Goal: Task Accomplishment & Management: Manage account settings

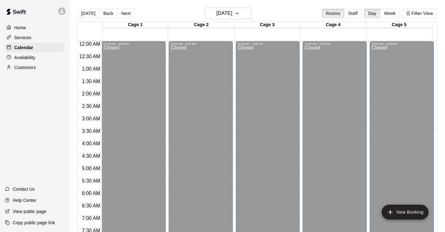
scroll to position [307, 0]
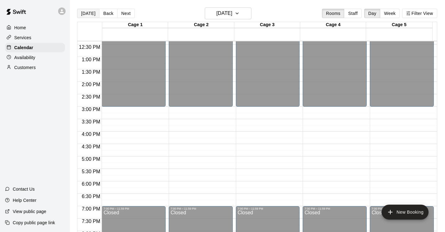
click at [88, 14] on button "[DATE]" at bounding box center [88, 13] width 22 height 9
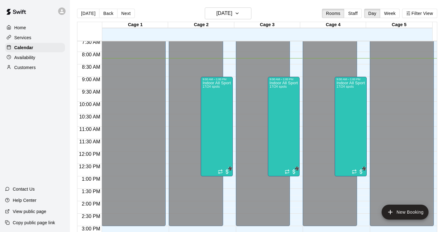
scroll to position [188, 0]
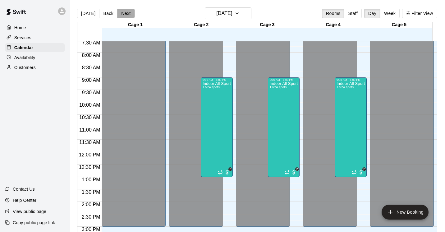
click at [122, 16] on button "Next" at bounding box center [125, 13] width 17 height 9
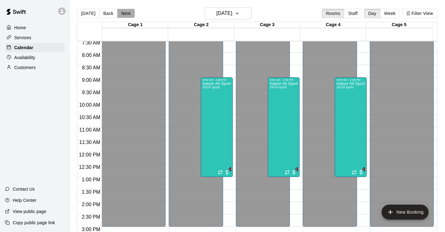
click at [122, 16] on button "Next" at bounding box center [125, 13] width 17 height 9
click at [239, 11] on icon "button" at bounding box center [236, 13] width 5 height 7
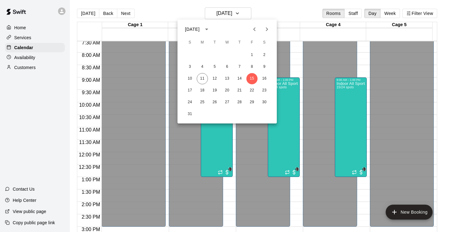
click at [266, 29] on icon "Next month" at bounding box center [266, 28] width 7 height 7
click at [263, 54] on button "6" at bounding box center [264, 54] width 11 height 11
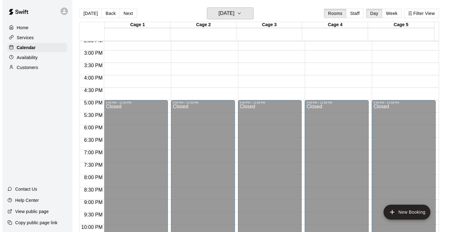
scroll to position [372, 0]
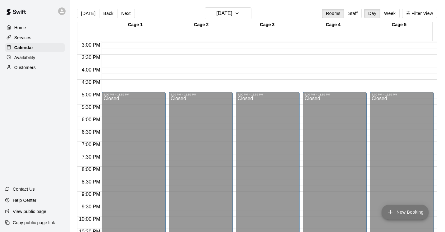
click at [411, 213] on button "New Booking" at bounding box center [404, 211] width 47 height 15
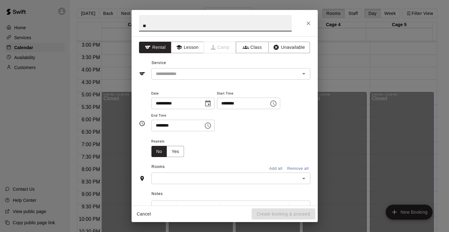
type input "*"
type input "**********"
click at [164, 77] on input "text" at bounding box center [221, 74] width 137 height 8
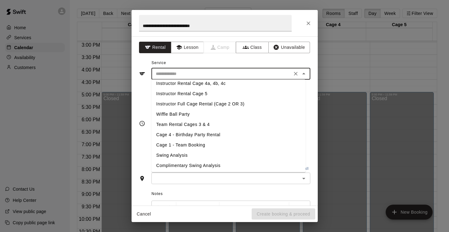
scroll to position [86, 0]
click at [188, 116] on li "Wiffle Ball Party" at bounding box center [229, 114] width 154 height 10
type input "**********"
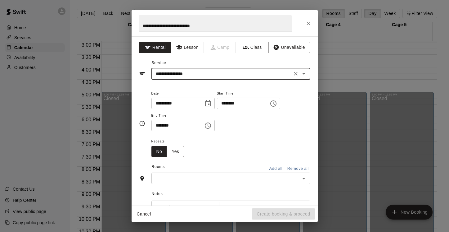
click at [277, 103] on icon "Choose time, selected time is 8:00 AM" at bounding box center [273, 103] width 7 height 7
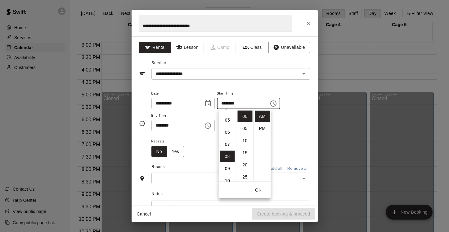
scroll to position [39, 0]
click at [228, 137] on li "05" at bounding box center [227, 137] width 15 height 11
click at [262, 127] on li "PM" at bounding box center [262, 128] width 15 height 11
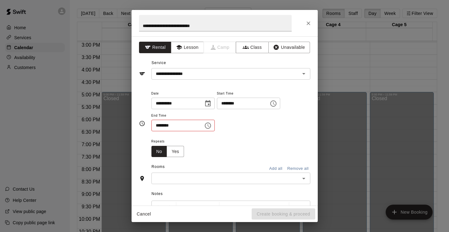
type input "********"
click at [210, 124] on icon "Choose time, selected time is 8:30 AM" at bounding box center [207, 125] width 7 height 7
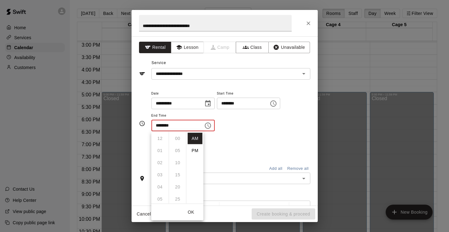
scroll to position [73, 0]
click at [194, 151] on li "PM" at bounding box center [195, 150] width 15 height 11
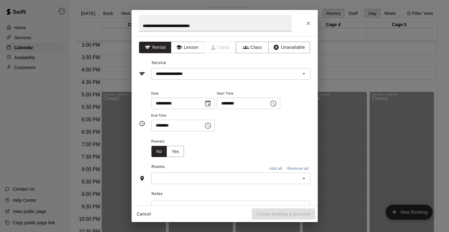
scroll to position [11, 0]
click at [212, 125] on icon "Choose time, selected time is 8:30 PM" at bounding box center [207, 125] width 7 height 7
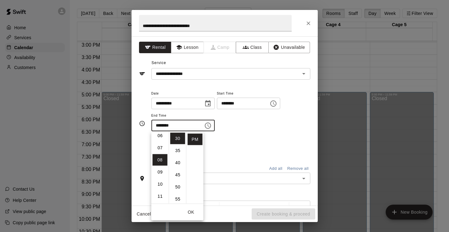
scroll to position [70, 0]
click at [162, 153] on li "07" at bounding box center [160, 152] width 15 height 11
click at [175, 139] on li "30" at bounding box center [177, 138] width 15 height 11
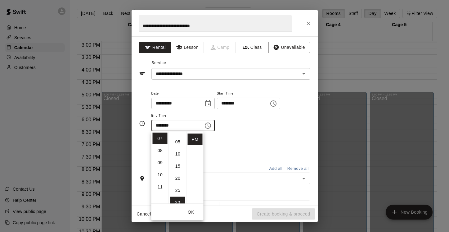
scroll to position [0, 0]
click at [178, 138] on li "00" at bounding box center [177, 138] width 15 height 11
type input "********"
click at [265, 137] on div "Repeats No Yes" at bounding box center [231, 147] width 159 height 20
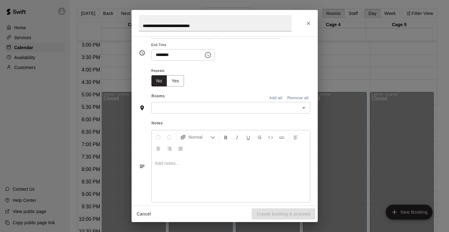
scroll to position [79, 0]
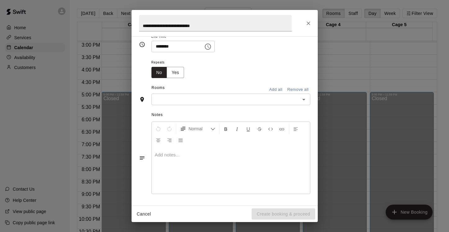
click at [300, 100] on icon "Open" at bounding box center [303, 99] width 7 height 7
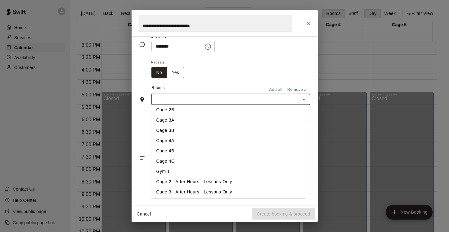
scroll to position [0, 0]
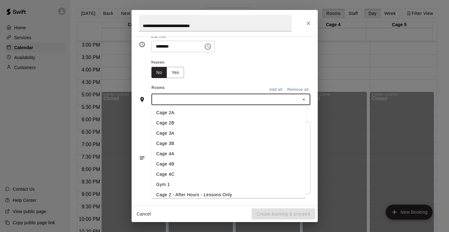
click at [165, 115] on li "Cage 2A" at bounding box center [229, 112] width 154 height 10
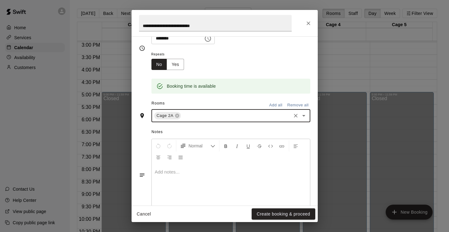
scroll to position [91, 0]
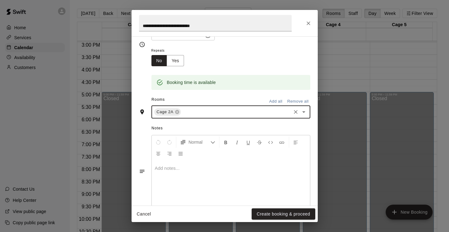
click at [270, 100] on button "Add all" at bounding box center [276, 102] width 20 height 10
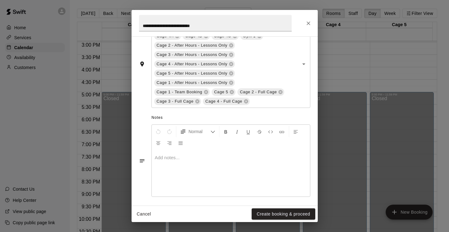
scroll to position [179, 0]
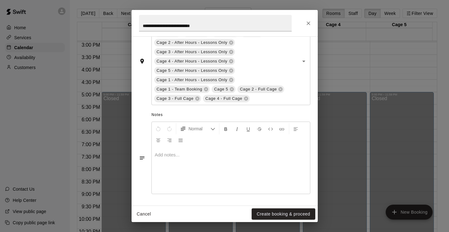
click at [170, 154] on p at bounding box center [231, 155] width 152 height 6
click at [164, 154] on p at bounding box center [231, 155] width 152 height 6
click at [166, 162] on div at bounding box center [231, 170] width 158 height 47
click at [167, 173] on div at bounding box center [231, 170] width 158 height 47
click at [171, 153] on p at bounding box center [231, 155] width 152 height 6
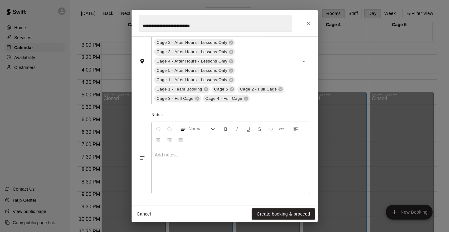
click at [200, 172] on div at bounding box center [231, 170] width 158 height 47
click at [160, 153] on p at bounding box center [231, 155] width 152 height 6
click at [163, 165] on div at bounding box center [231, 170] width 158 height 47
click at [194, 128] on span "Normal" at bounding box center [200, 128] width 22 height 6
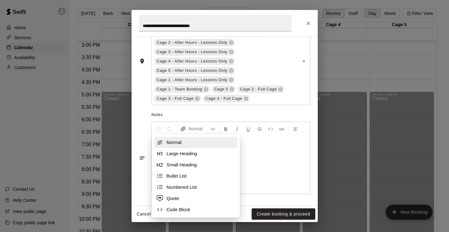
click at [184, 142] on span "Normal" at bounding box center [198, 142] width 62 height 6
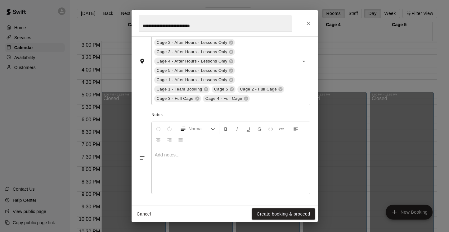
click at [177, 155] on p at bounding box center [231, 155] width 152 height 6
click at [163, 152] on p at bounding box center [231, 155] width 152 height 6
click at [161, 164] on div at bounding box center [231, 170] width 158 height 47
click at [161, 167] on div at bounding box center [231, 170] width 158 height 47
click at [162, 157] on p at bounding box center [231, 155] width 152 height 6
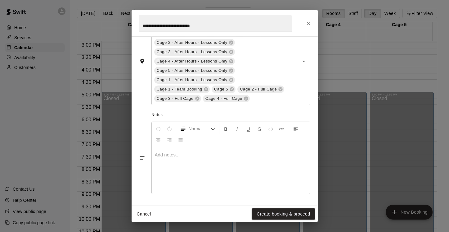
click at [164, 152] on p at bounding box center [231, 155] width 152 height 6
click at [179, 163] on div at bounding box center [231, 170] width 158 height 47
click at [173, 173] on div at bounding box center [231, 170] width 158 height 47
click at [172, 158] on div at bounding box center [231, 170] width 158 height 47
click at [170, 181] on div at bounding box center [231, 170] width 158 height 47
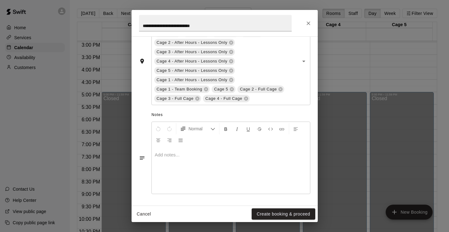
click at [171, 156] on p at bounding box center [231, 155] width 152 height 6
click at [169, 152] on p at bounding box center [231, 155] width 152 height 6
click at [296, 126] on icon "Left Align" at bounding box center [296, 129] width 6 height 6
click at [182, 158] on div at bounding box center [231, 170] width 158 height 47
click at [167, 153] on p at bounding box center [231, 155] width 152 height 6
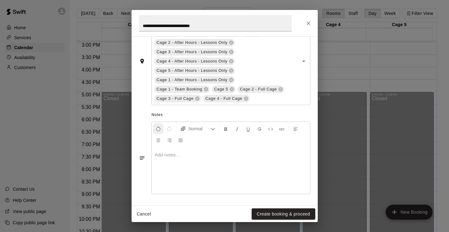
click at [159, 131] on icon "Undo" at bounding box center [159, 129] width 6 height 6
click at [163, 164] on div at bounding box center [231, 170] width 158 height 47
click at [162, 148] on div at bounding box center [231, 170] width 158 height 47
click at [140, 155] on icon "Notes" at bounding box center [142, 158] width 6 height 6
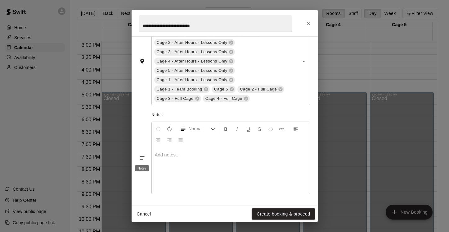
click at [140, 159] on icon "Notes" at bounding box center [142, 158] width 6 height 6
click at [176, 154] on p at bounding box center [231, 155] width 152 height 6
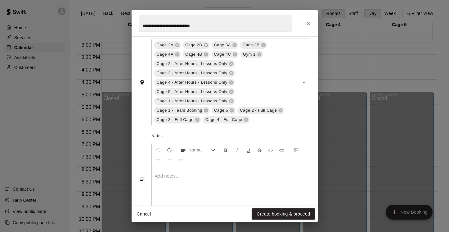
scroll to position [158, 0]
click at [246, 119] on icon at bounding box center [246, 119] width 5 height 5
click at [195, 176] on p at bounding box center [231, 175] width 152 height 6
click at [167, 176] on p at bounding box center [231, 175] width 152 height 6
click at [233, 159] on div "Normal" at bounding box center [231, 154] width 158 height 25
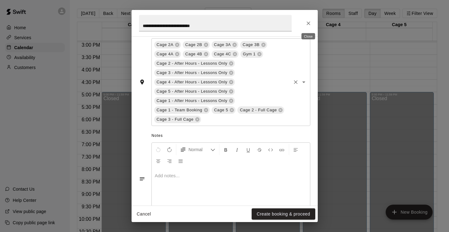
click at [306, 21] on icon "Close" at bounding box center [308, 23] width 6 height 6
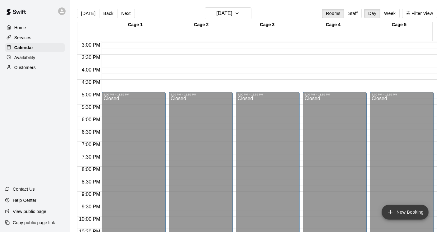
click at [406, 208] on button "New Booking" at bounding box center [404, 211] width 47 height 15
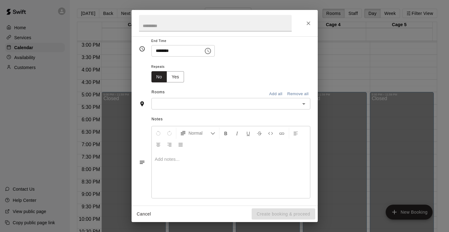
scroll to position [79, 0]
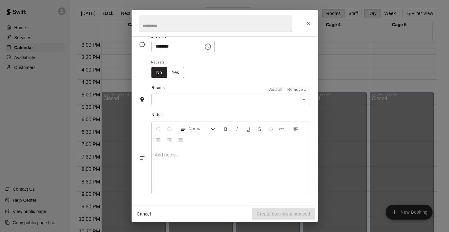
click at [160, 156] on p at bounding box center [231, 155] width 152 height 6
click at [160, 152] on p at bounding box center [231, 155] width 152 height 6
click at [160, 169] on div at bounding box center [231, 170] width 158 height 47
click at [180, 153] on p at bounding box center [231, 155] width 152 height 6
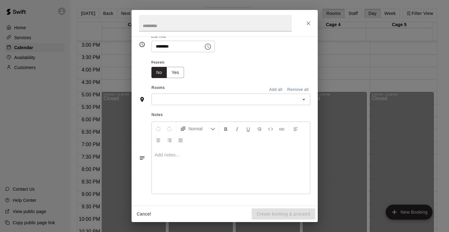
click at [220, 167] on div at bounding box center [231, 170] width 158 height 47
click at [165, 162] on div at bounding box center [231, 170] width 158 height 47
click at [231, 166] on div at bounding box center [231, 170] width 158 height 47
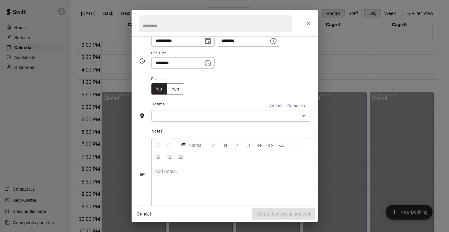
scroll to position [0, 0]
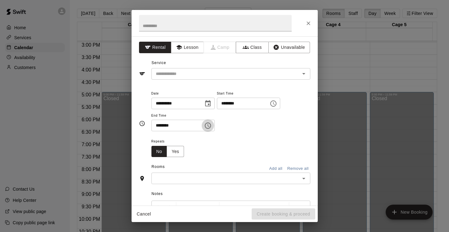
click at [211, 124] on icon "Choose time, selected time is 8:30 AM" at bounding box center [208, 125] width 6 height 6
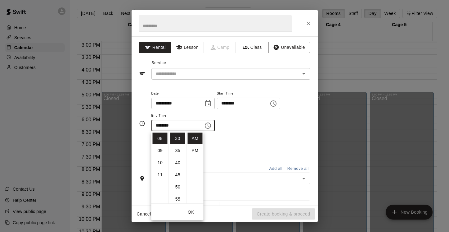
scroll to position [52, 0]
click at [161, 170] on ul "12 01 02 03 04 05 06 07 08 09 10 11" at bounding box center [160, 167] width 17 height 72
click at [194, 151] on li "PM" at bounding box center [195, 150] width 15 height 11
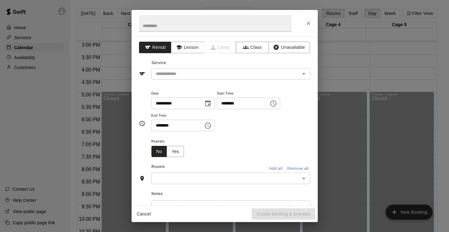
scroll to position [11, 0]
click at [209, 124] on icon "Choose time, selected time is 8:30 PM" at bounding box center [207, 125] width 7 height 7
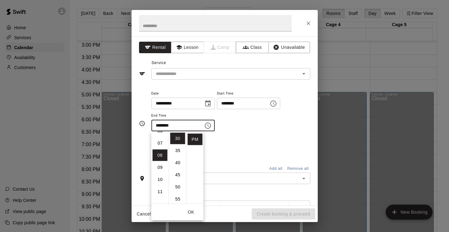
scroll to position [74, 0]
click at [161, 152] on li "07" at bounding box center [160, 149] width 15 height 11
click at [176, 137] on li "00" at bounding box center [177, 138] width 15 height 11
type input "********"
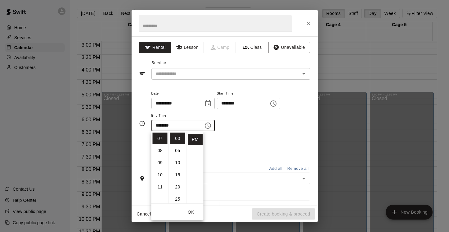
click at [276, 104] on icon "Choose time, selected time is 8:00 AM" at bounding box center [273, 103] width 7 height 7
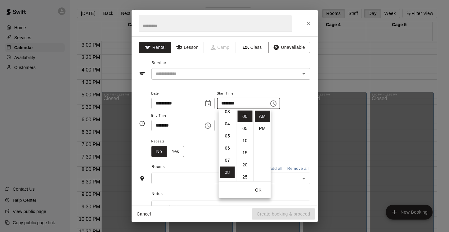
scroll to position [40, 0]
click at [226, 138] on li "05" at bounding box center [227, 136] width 15 height 11
click at [264, 127] on li "PM" at bounding box center [262, 128] width 15 height 11
type input "********"
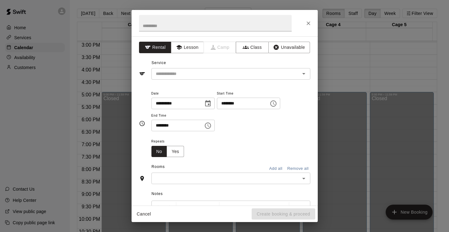
scroll to position [11, 0]
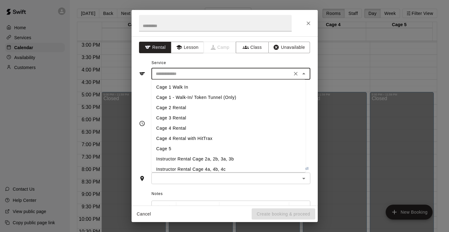
click at [171, 75] on input "text" at bounding box center [221, 74] width 137 height 8
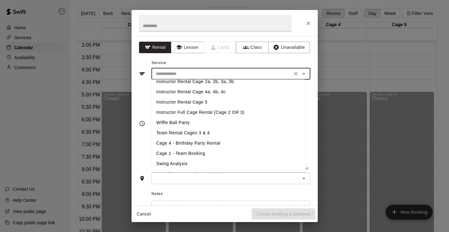
scroll to position [86, 0]
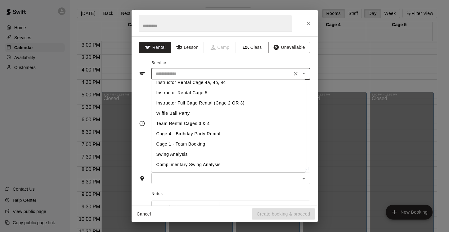
click at [190, 113] on li "Wiffle Ball Party" at bounding box center [229, 113] width 154 height 10
type input "**********"
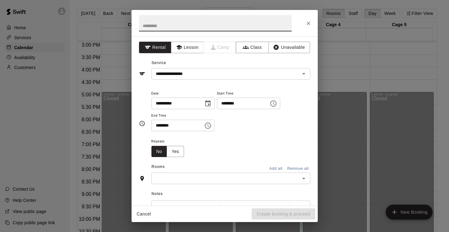
click at [150, 28] on input "text" at bounding box center [215, 23] width 153 height 16
type input "**********"
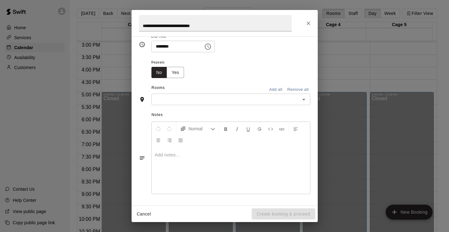
click at [188, 166] on div at bounding box center [231, 170] width 158 height 47
click at [170, 155] on p at bounding box center [231, 155] width 152 height 6
click at [266, 90] on button "Add all" at bounding box center [276, 90] width 20 height 10
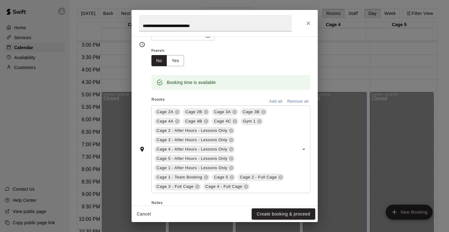
scroll to position [179, 0]
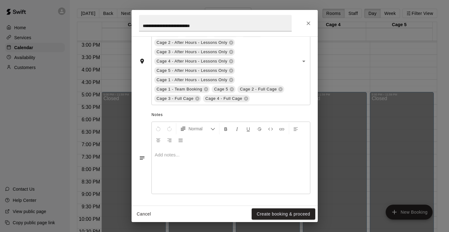
click at [250, 155] on p at bounding box center [231, 155] width 152 height 6
click at [164, 153] on p at bounding box center [231, 155] width 152 height 6
click at [165, 156] on p at bounding box center [231, 155] width 152 height 6
click at [283, 213] on button "Create booking & proceed" at bounding box center [283, 213] width 63 height 11
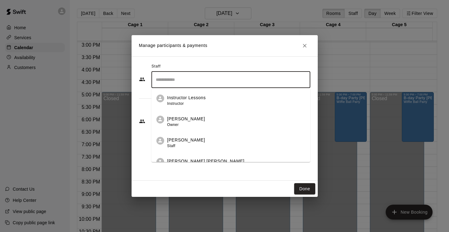
click at [208, 79] on input "Search staff" at bounding box center [230, 79] width 153 height 11
click at [194, 160] on p "[PERSON_NAME] [PERSON_NAME]" at bounding box center [205, 161] width 77 height 7
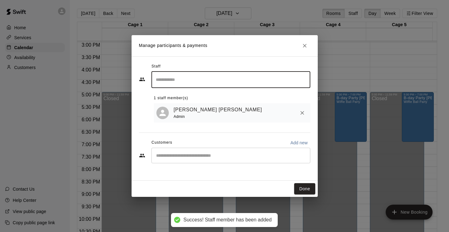
click at [293, 81] on input "Search staff" at bounding box center [230, 79] width 153 height 11
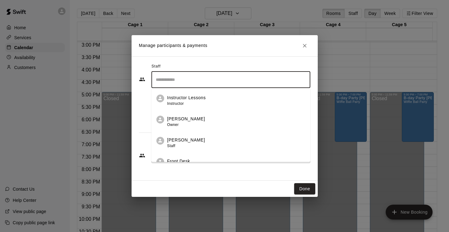
click at [203, 159] on div "Front Desk Instructor" at bounding box center [236, 164] width 138 height 12
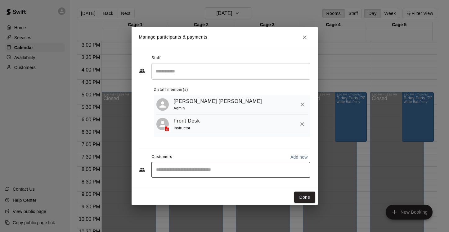
click at [269, 170] on input "Start typing to search customers..." at bounding box center [230, 169] width 153 height 6
click at [304, 196] on button "Done" at bounding box center [304, 196] width 21 height 11
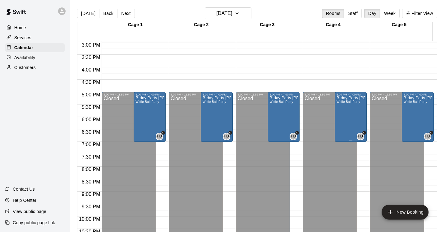
click at [336, 119] on div "B-day Party [PERSON_NAME] ([DEMOGRAPHIC_DATA]) Wiffle Ball Party" at bounding box center [350, 212] width 28 height 232
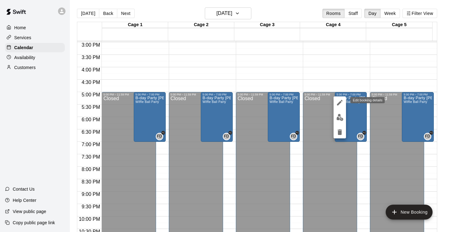
click at [337, 103] on icon "edit" at bounding box center [339, 102] width 7 height 7
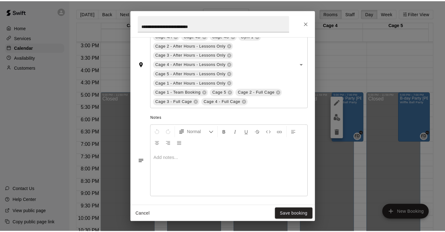
scroll to position [212, 0]
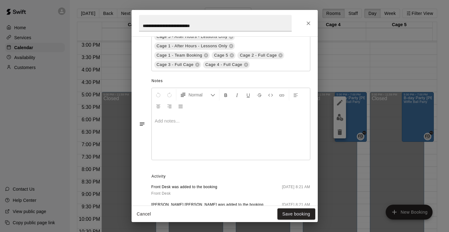
click at [188, 130] on div at bounding box center [231, 136] width 158 height 47
click at [167, 123] on p at bounding box center [231, 121] width 152 height 6
click at [166, 121] on p at bounding box center [231, 121] width 152 height 6
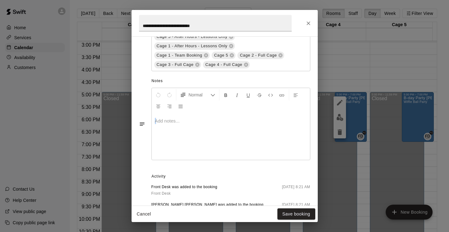
click at [166, 123] on p at bounding box center [231, 121] width 152 height 6
click at [161, 118] on p at bounding box center [231, 121] width 152 height 6
click at [161, 120] on p at bounding box center [231, 121] width 152 height 6
click at [193, 144] on div at bounding box center [231, 136] width 158 height 47
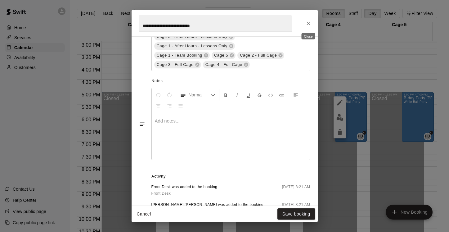
click at [308, 24] on icon "Close" at bounding box center [309, 23] width 4 height 4
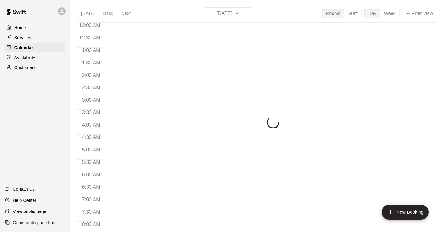
scroll to position [208, 0]
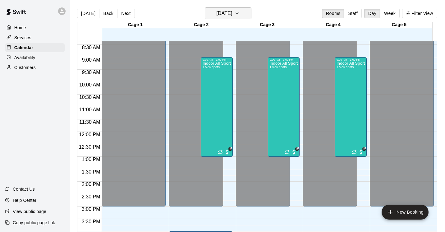
click at [239, 12] on icon "button" at bounding box center [236, 13] width 5 height 7
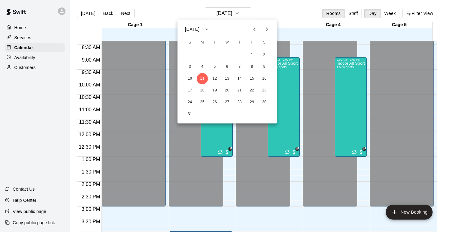
click at [268, 29] on icon "Next month" at bounding box center [266, 28] width 7 height 7
click at [264, 56] on button "6" at bounding box center [264, 54] width 11 height 11
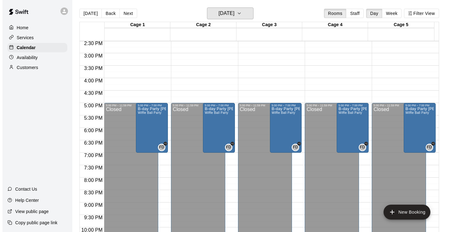
scroll to position [362, 0]
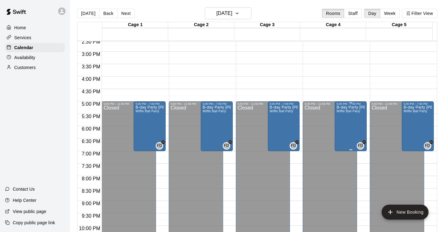
click at [351, 123] on div "B-day Party [PERSON_NAME] ([DEMOGRAPHIC_DATA]) Wiffle Ball Party" at bounding box center [350, 221] width 28 height 232
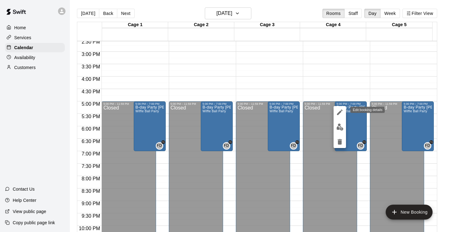
click at [339, 113] on icon "edit" at bounding box center [340, 112] width 6 height 6
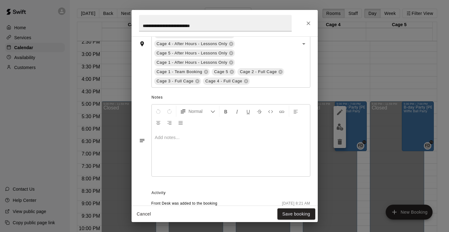
scroll to position [197, 0]
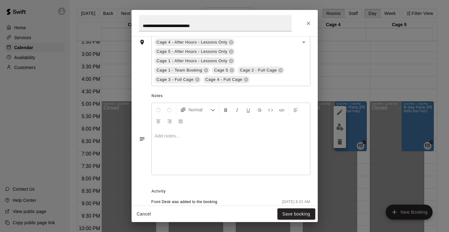
click at [184, 140] on div at bounding box center [231, 151] width 158 height 47
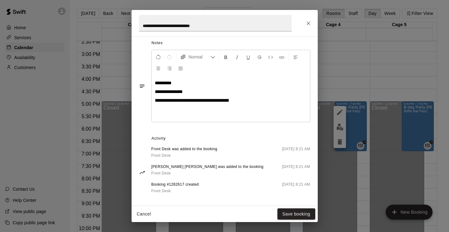
scroll to position [255, 0]
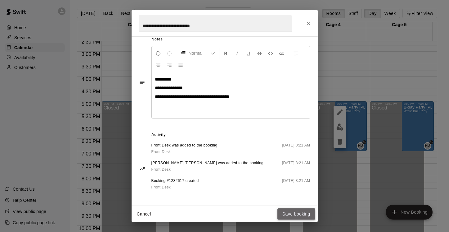
click at [297, 214] on button "Save booking" at bounding box center [297, 213] width 38 height 11
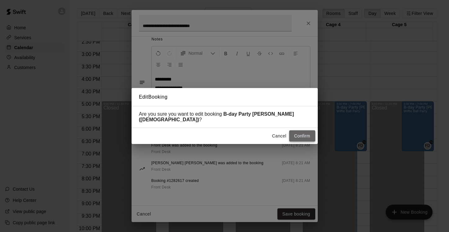
click at [310, 131] on button "Confirm" at bounding box center [302, 135] width 26 height 11
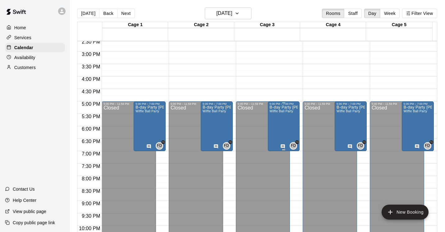
click at [283, 125] on div "B-day Party [PERSON_NAME] ([DEMOGRAPHIC_DATA]) Wiffle Ball Party" at bounding box center [283, 221] width 28 height 232
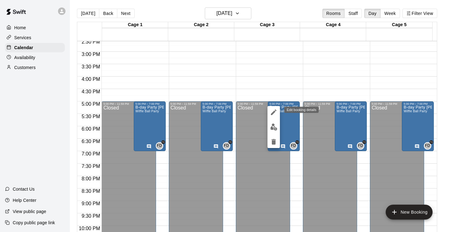
click at [275, 110] on icon "edit" at bounding box center [273, 111] width 7 height 7
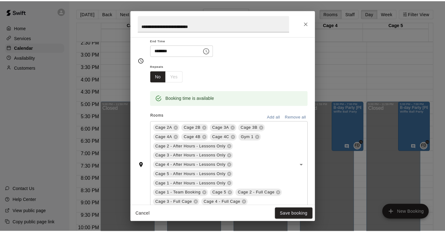
scroll to position [0, 0]
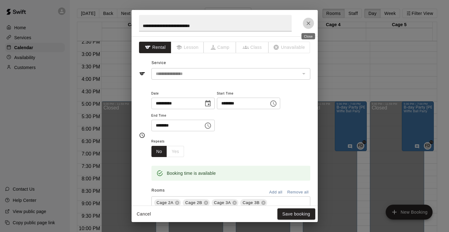
click at [310, 20] on icon "Close" at bounding box center [308, 23] width 6 height 6
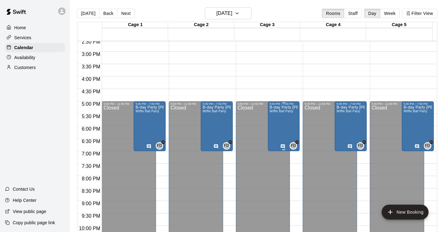
click at [282, 128] on div "B-day Party [PERSON_NAME] ([DEMOGRAPHIC_DATA]) Wiffle Ball Party" at bounding box center [283, 221] width 28 height 232
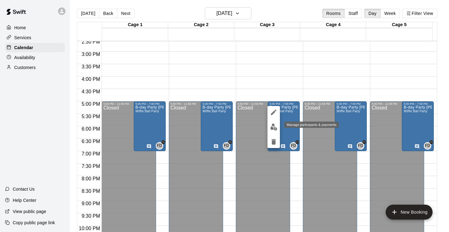
click at [272, 128] on img "edit" at bounding box center [273, 126] width 7 height 7
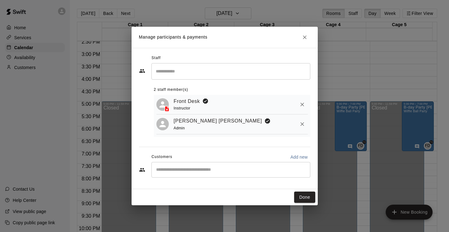
click at [233, 170] on input "Start typing to search customers..." at bounding box center [230, 169] width 153 height 6
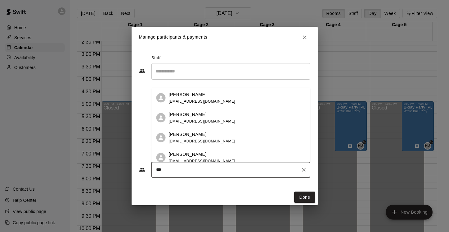
type input "****"
click at [202, 155] on div "Tony Marotto" at bounding box center [202, 154] width 67 height 7
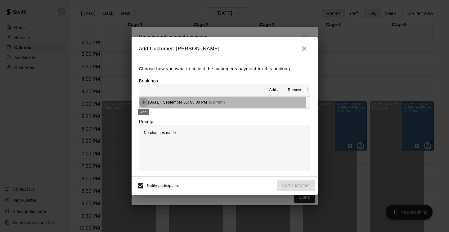
click at [143, 101] on icon "Add" at bounding box center [144, 102] width 4 height 4
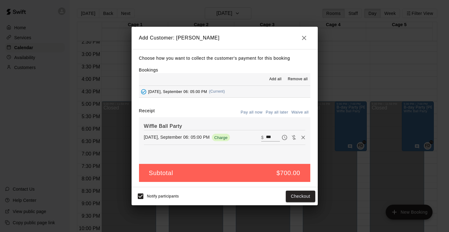
click at [282, 113] on button "Pay all later" at bounding box center [277, 112] width 26 height 10
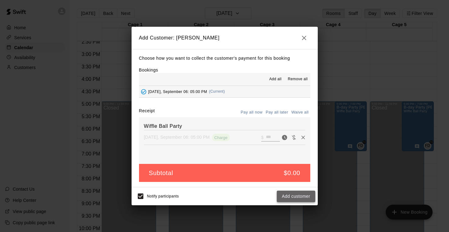
click at [298, 195] on button "Add customer" at bounding box center [296, 195] width 38 height 11
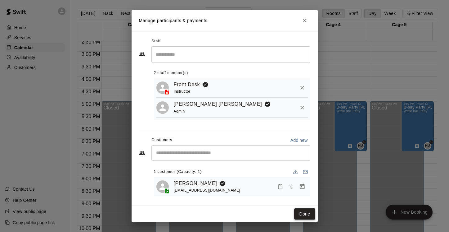
click at [303, 212] on button "Done" at bounding box center [304, 213] width 21 height 11
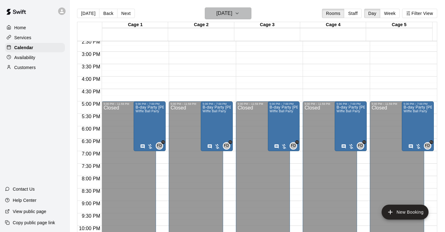
click at [239, 12] on icon "button" at bounding box center [236, 13] width 5 height 7
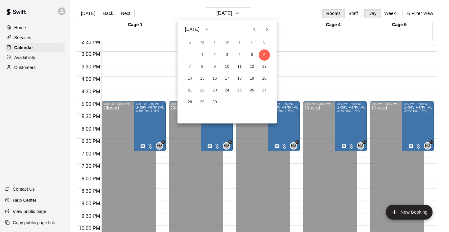
click at [266, 28] on icon "Next month" at bounding box center [266, 28] width 7 height 7
click at [266, 29] on icon "Next month" at bounding box center [266, 28] width 7 height 7
click at [189, 66] on button "7" at bounding box center [189, 66] width 11 height 11
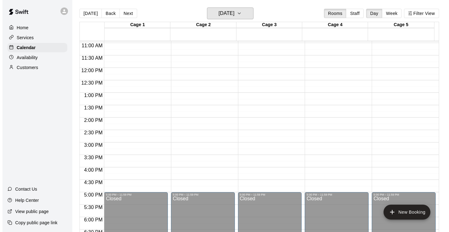
scroll to position [270, 0]
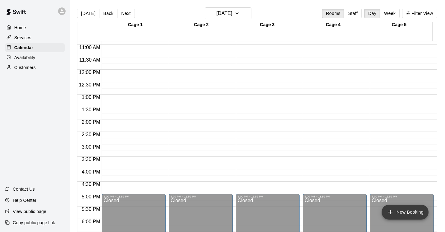
click at [410, 211] on button "New Booking" at bounding box center [404, 211] width 47 height 15
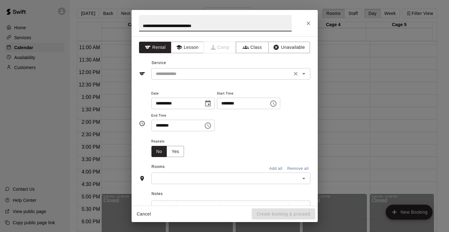
type input "**********"
click at [172, 76] on input "text" at bounding box center [221, 74] width 137 height 8
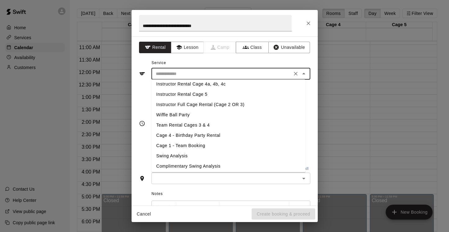
scroll to position [84, 0]
click at [200, 127] on li "Team Rental Cages 3 & 4" at bounding box center [229, 126] width 154 height 10
type input "**********"
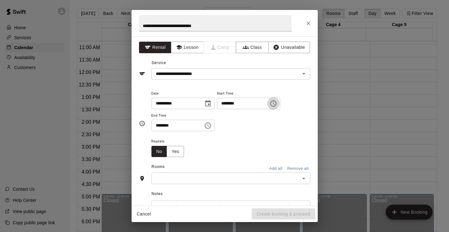
click at [277, 105] on icon "Choose time, selected time is 8:00 AM" at bounding box center [273, 103] width 6 height 6
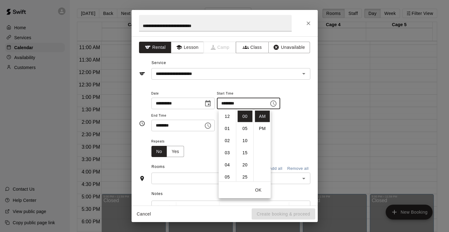
scroll to position [97, 0]
click at [226, 131] on li "02" at bounding box center [227, 130] width 15 height 11
click at [261, 129] on li "PM" at bounding box center [262, 128] width 15 height 11
type input "********"
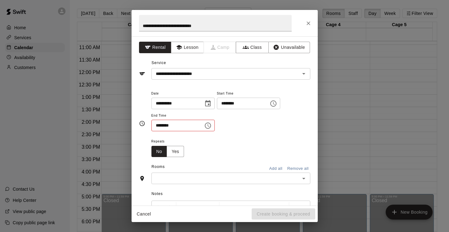
scroll to position [11, 0]
click at [209, 125] on icon "Choose time, selected time is 8:30 AM" at bounding box center [207, 125] width 7 height 7
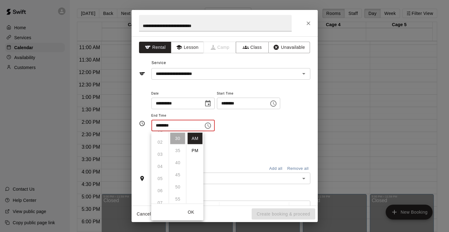
scroll to position [23, 0]
click at [192, 147] on li "PM" at bounding box center [195, 150] width 15 height 11
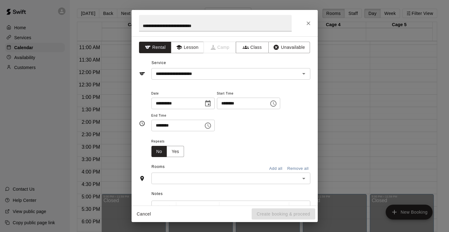
scroll to position [11, 0]
click at [209, 125] on icon "Choose time, selected time is 8:30 PM" at bounding box center [207, 125] width 7 height 7
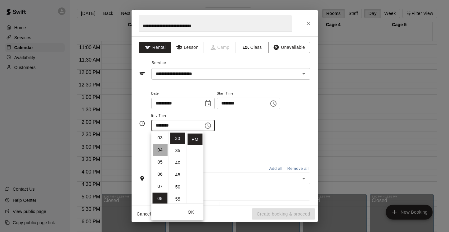
click at [161, 148] on li "04" at bounding box center [160, 149] width 15 height 11
click at [178, 136] on li "00" at bounding box center [177, 135] width 15 height 11
type input "********"
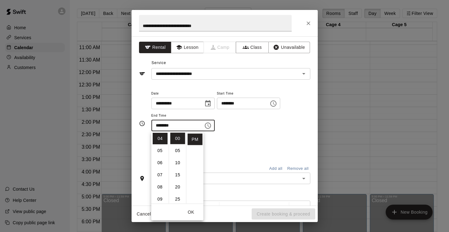
click at [246, 142] on div "Repeats No Yes" at bounding box center [231, 147] width 159 height 20
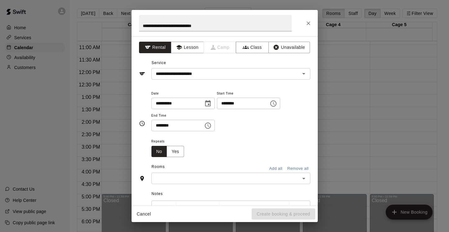
click at [200, 180] on input "text" at bounding box center [225, 178] width 145 height 8
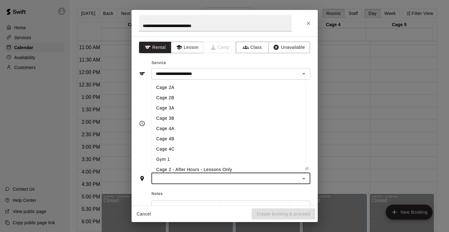
click at [183, 109] on li "Cage 3A" at bounding box center [229, 108] width 154 height 10
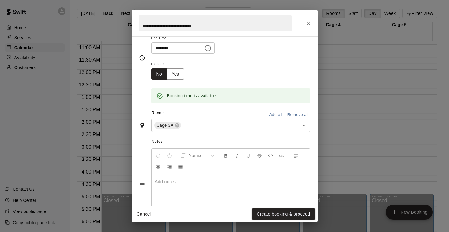
scroll to position [79, 0]
